Goal: Find specific page/section: Find specific page/section

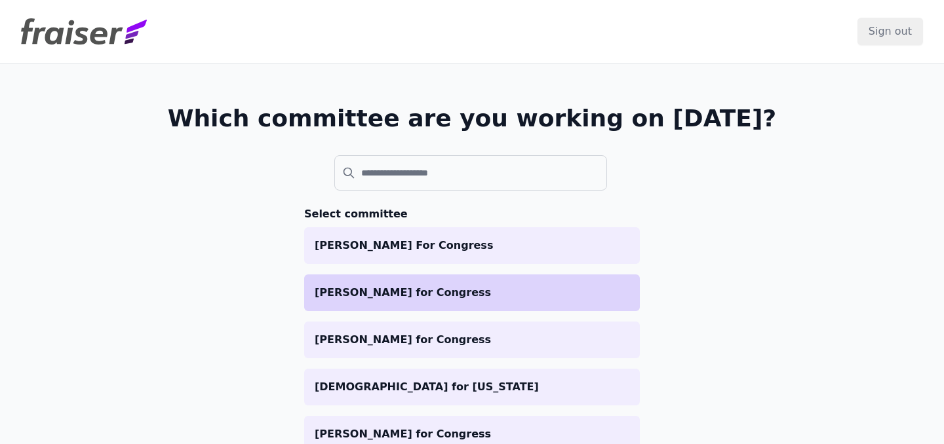
click at [469, 305] on li "[PERSON_NAME] for Congress" at bounding box center [472, 293] width 336 height 37
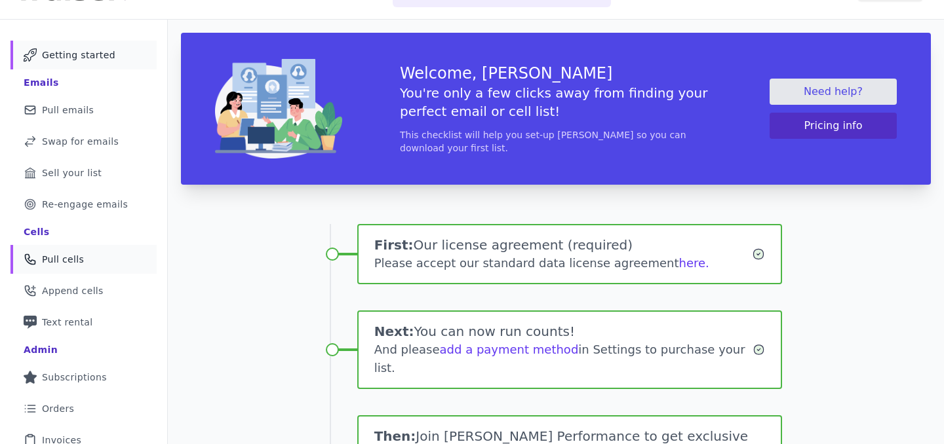
scroll to position [214, 0]
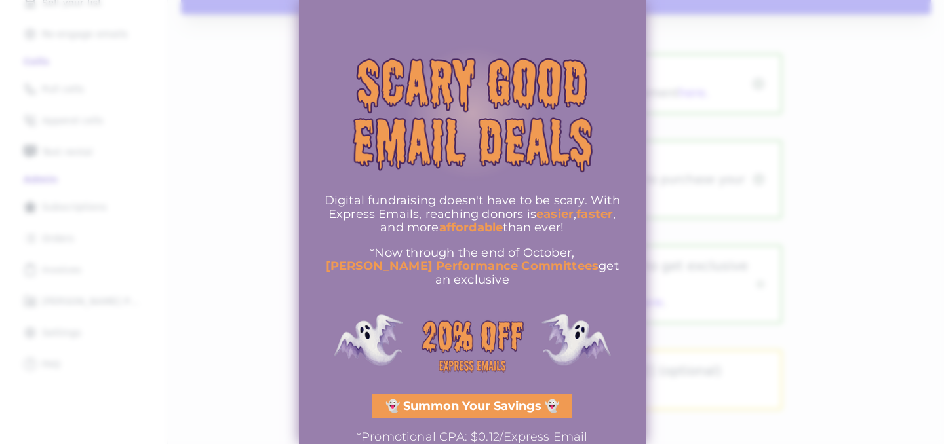
click at [730, 104] on div at bounding box center [472, 222] width 944 height 444
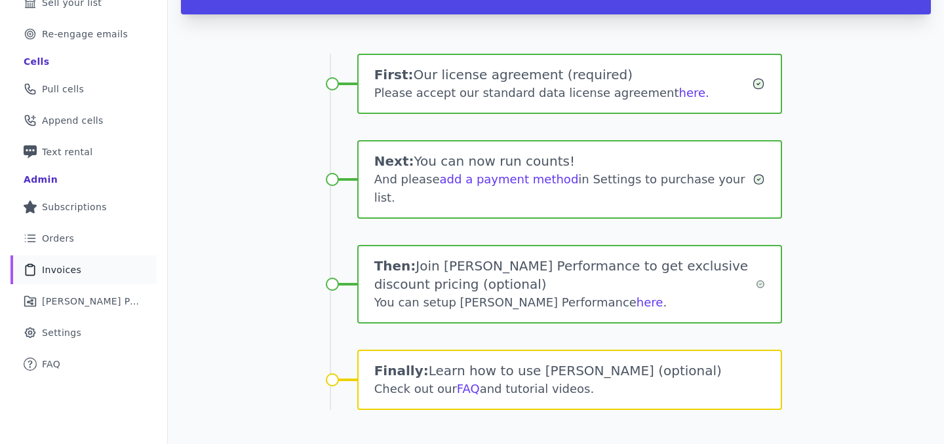
click at [104, 269] on link "Clipboard Icon Outline of a clipboard Invoices" at bounding box center [83, 270] width 146 height 29
